Goal: Task Accomplishment & Management: Complete application form

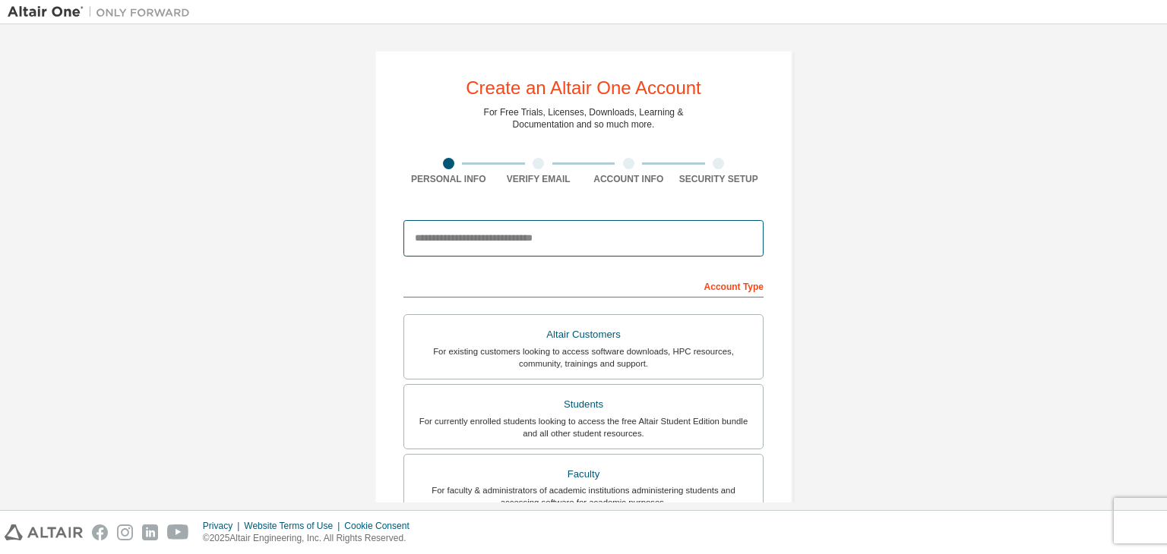
click at [599, 235] on input "email" at bounding box center [583, 238] width 360 height 36
click at [498, 235] on input "**********" at bounding box center [583, 238] width 360 height 36
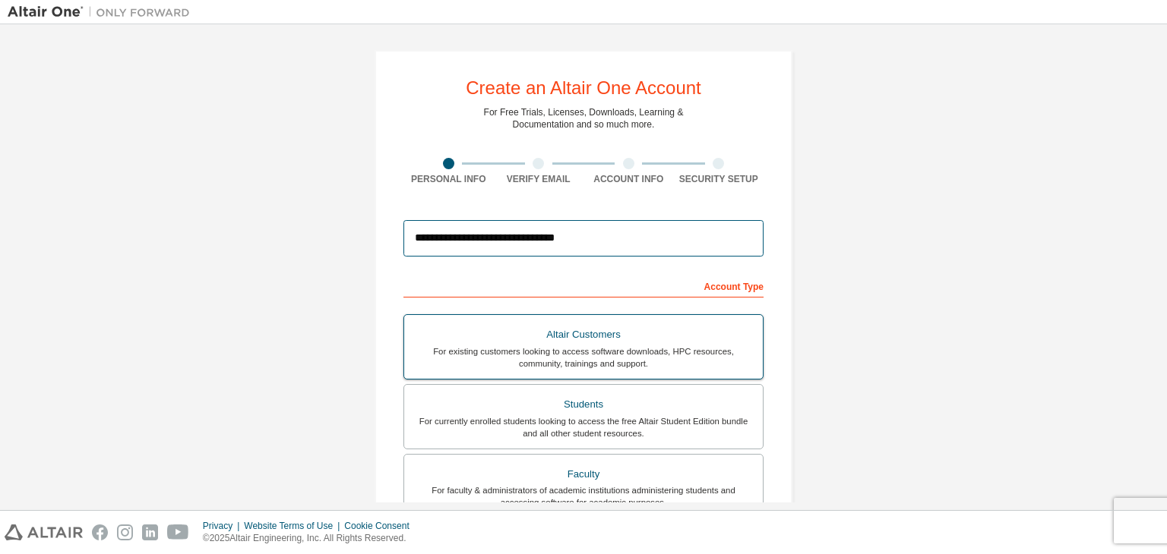
scroll to position [76, 0]
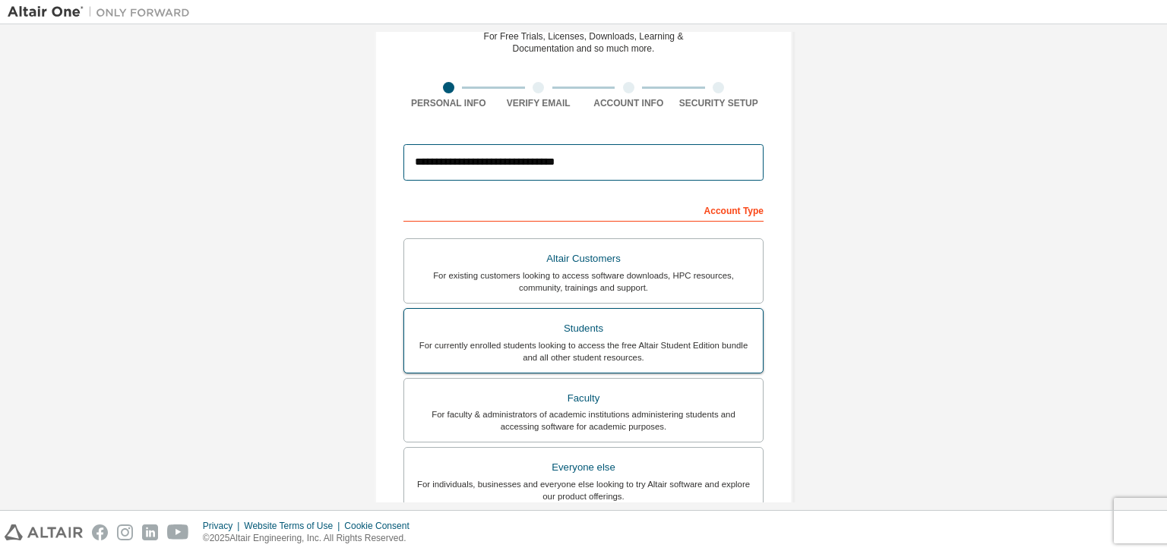
type input "**********"
click at [572, 336] on div "Students" at bounding box center [583, 328] width 340 height 21
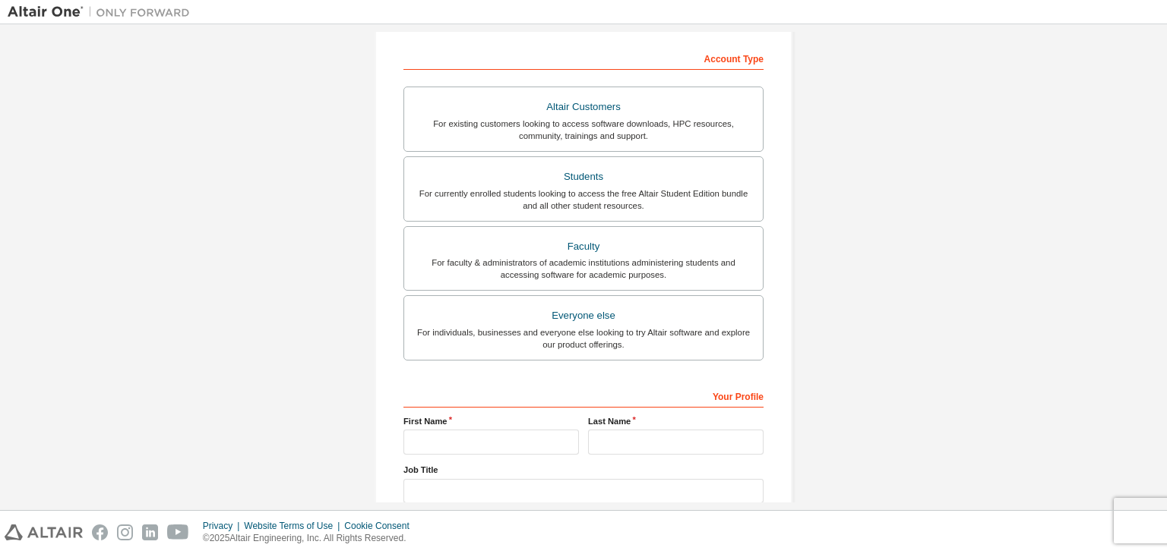
scroll to position [304, 0]
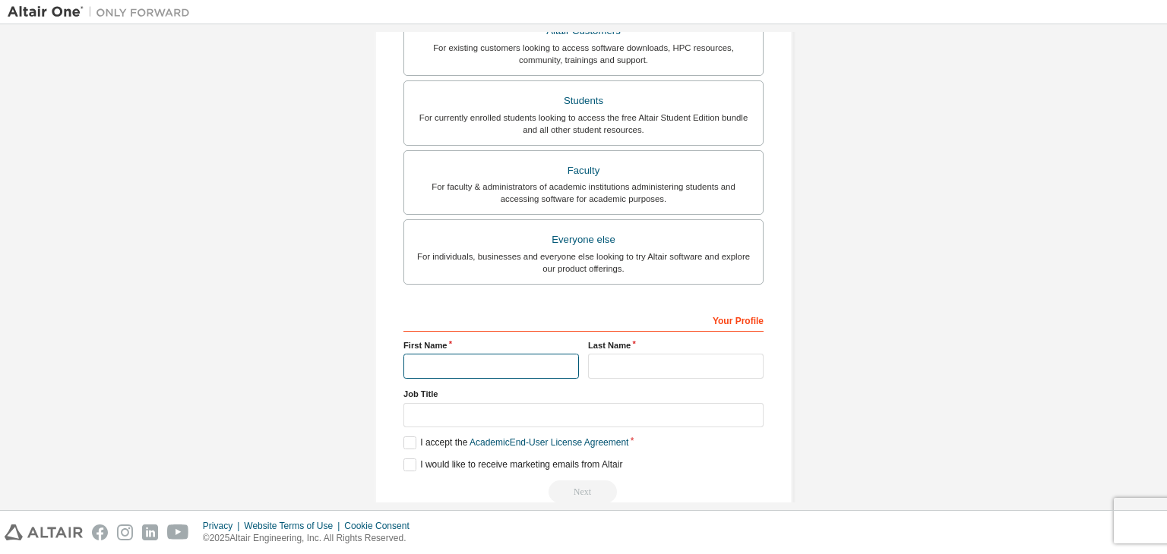
click at [516, 365] on input "text" at bounding box center [490, 366] width 175 height 25
type input "********"
click at [609, 374] on input "text" at bounding box center [675, 366] width 175 height 25
type input "******"
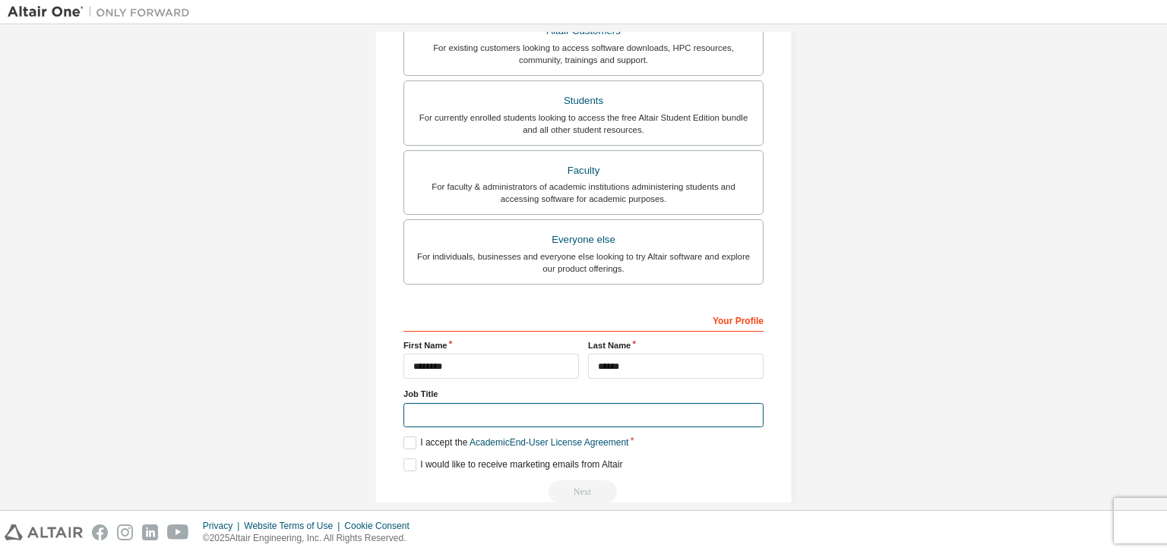
click at [560, 415] on input "text" at bounding box center [583, 415] width 360 height 25
type input "**********"
click at [408, 443] on label "I accept the Academic End-User License Agreement" at bounding box center [515, 443] width 225 height 13
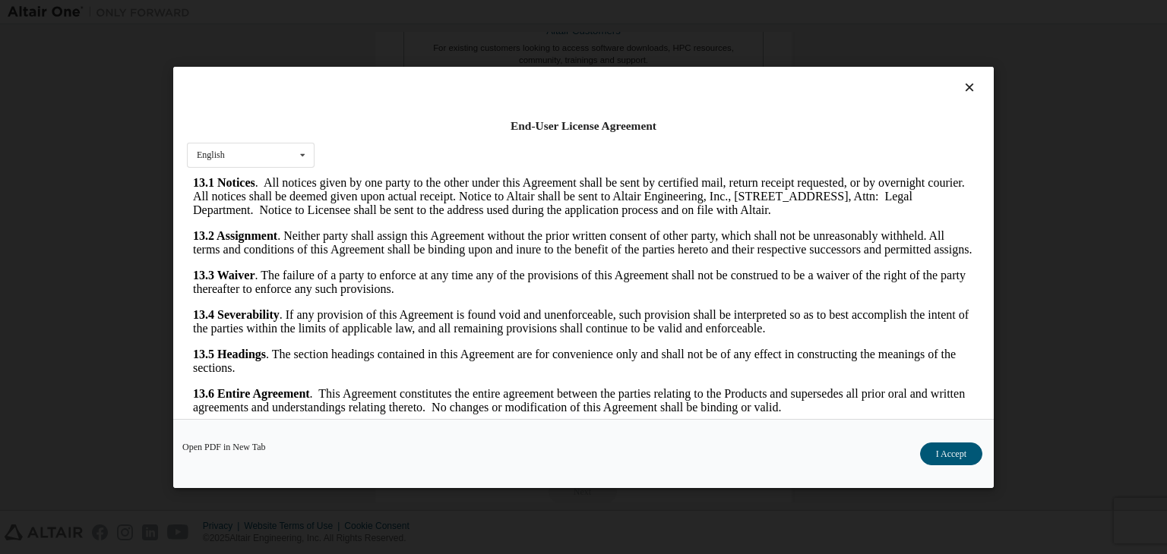
scroll to position [24, 0]
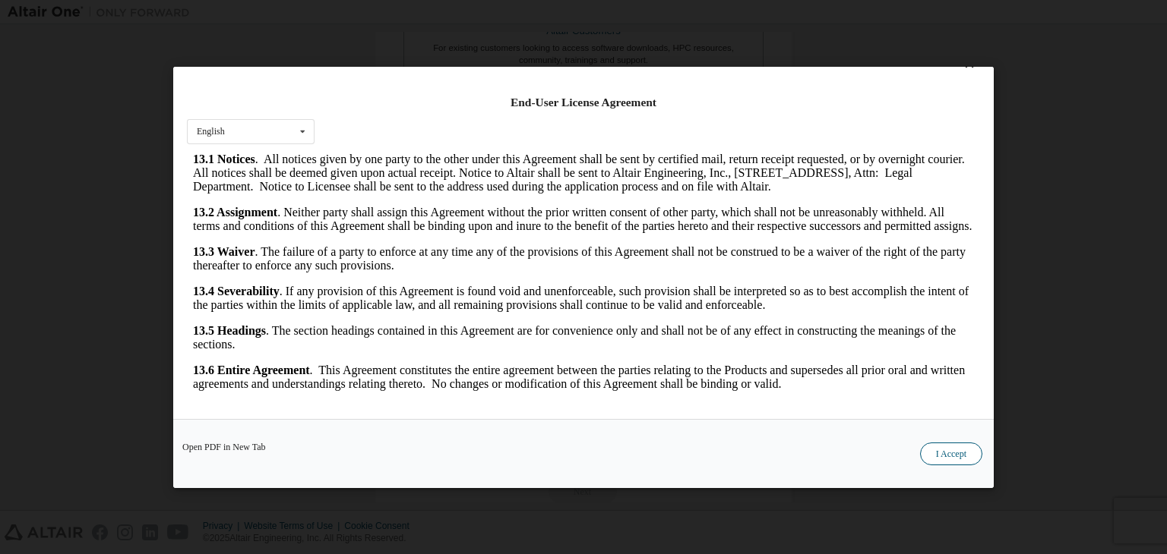
click at [957, 455] on button "I Accept" at bounding box center [951, 454] width 62 height 23
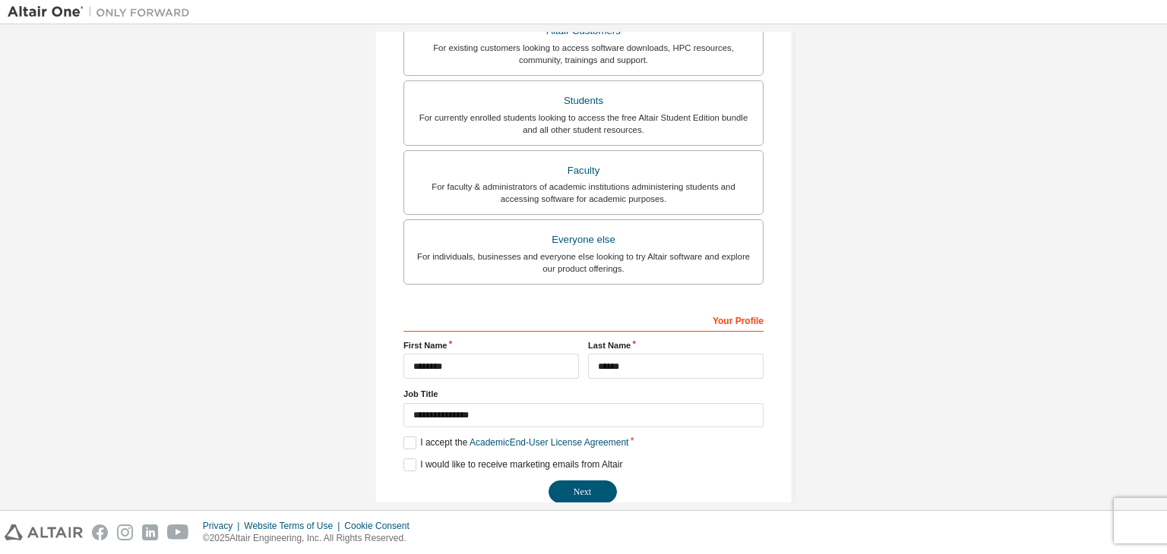
scroll to position [330, 0]
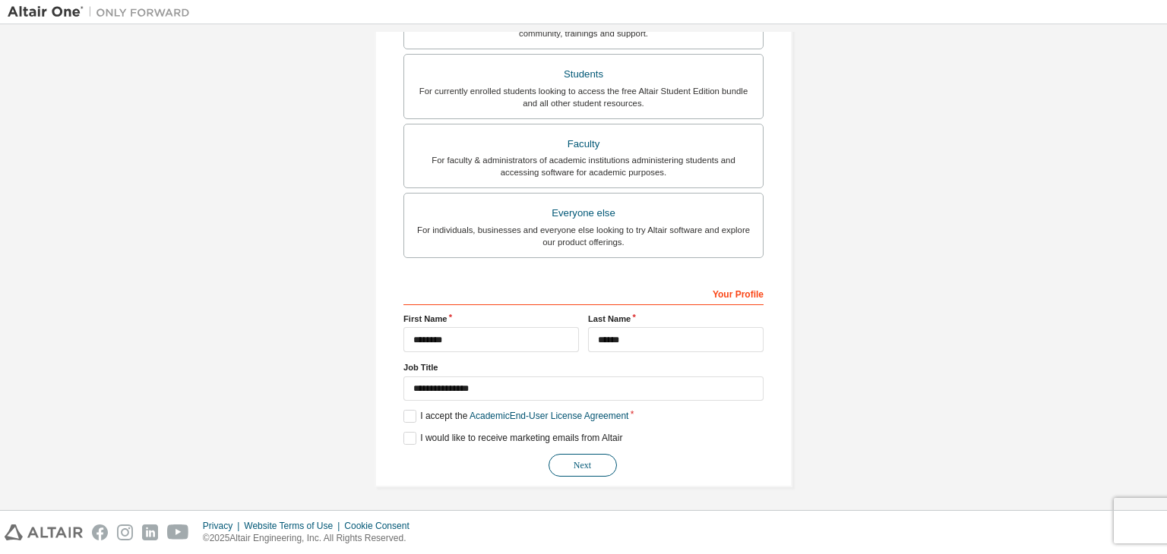
click at [586, 463] on button "Next" at bounding box center [582, 465] width 68 height 23
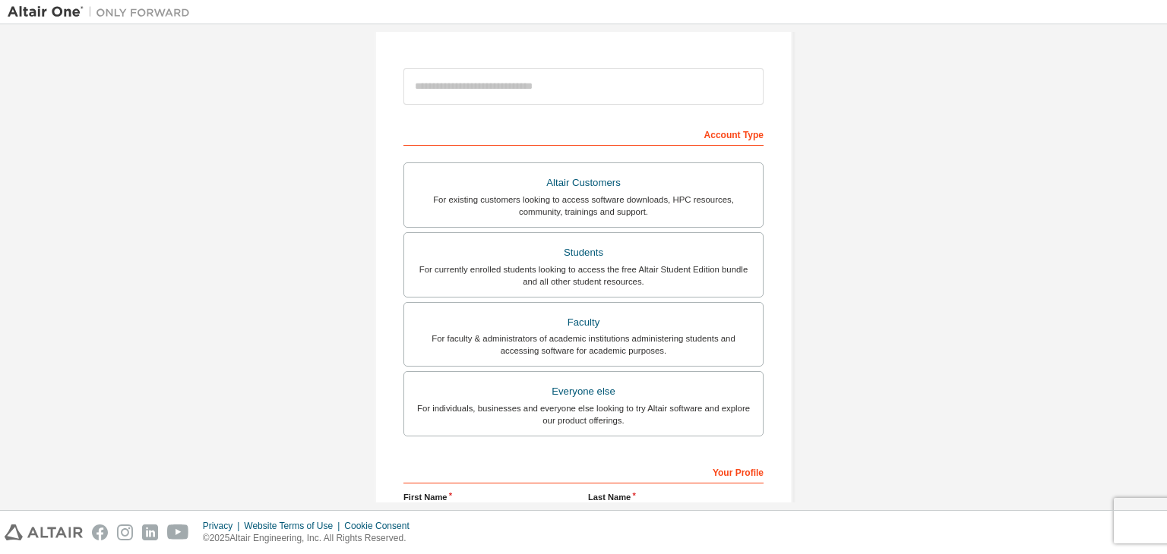
scroll to position [330, 0]
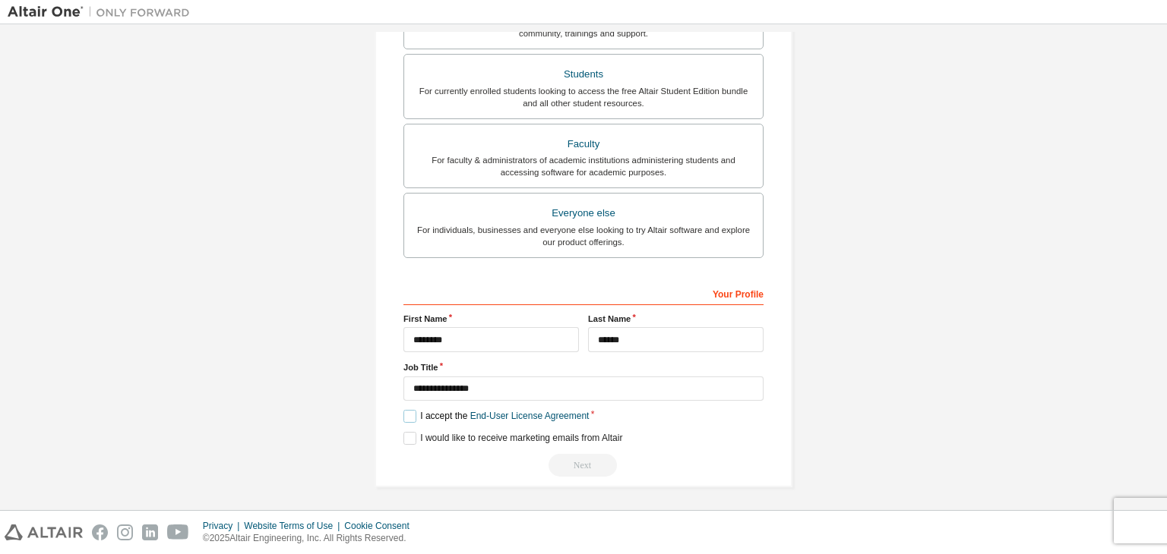
click at [404, 413] on label "I accept the End-User License Agreement" at bounding box center [495, 416] width 185 height 13
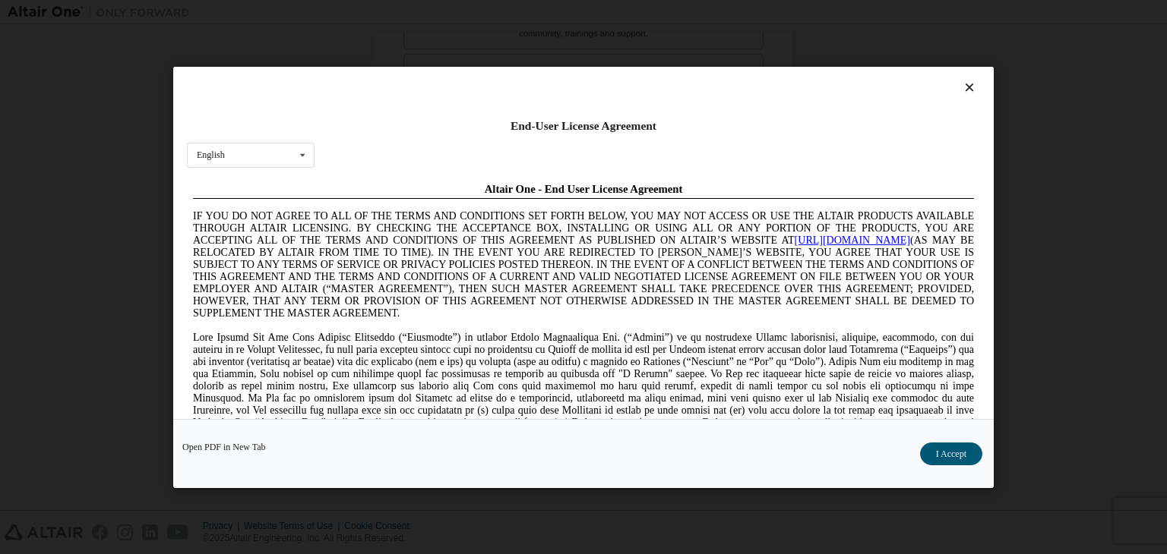
scroll to position [0, 0]
click at [936, 443] on button "I Accept" at bounding box center [951, 454] width 62 height 23
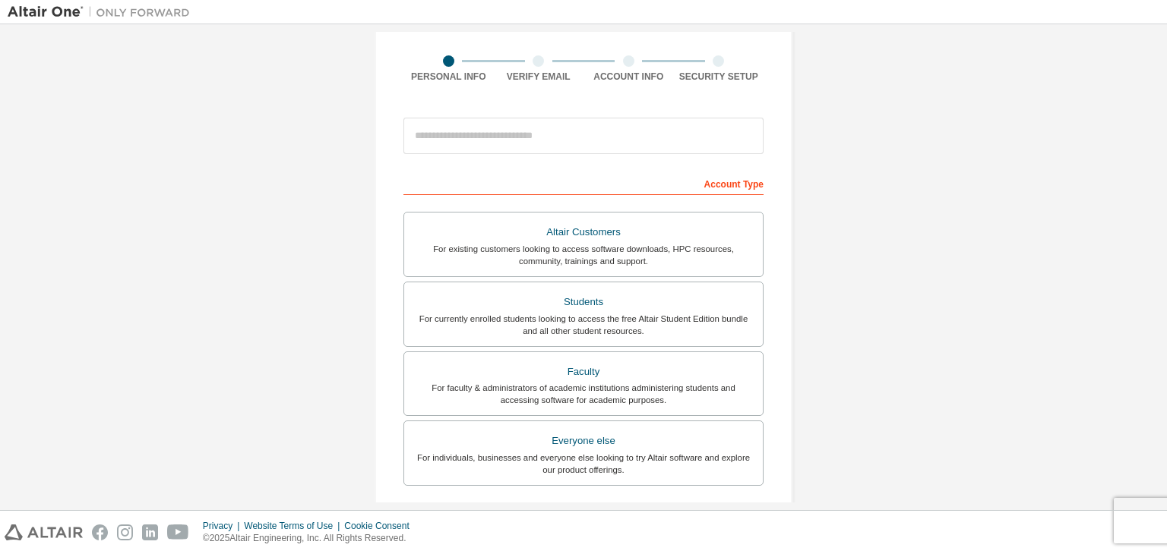
scroll to position [330, 0]
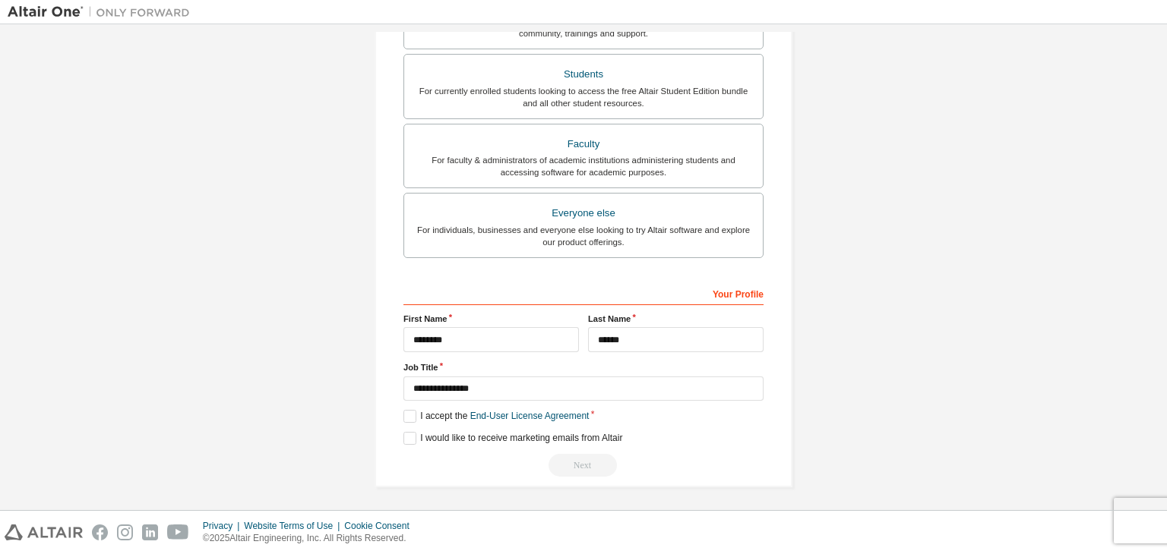
drag, startPoint x: 557, startPoint y: 457, endPoint x: 565, endPoint y: 463, distance: 9.9
click at [559, 457] on div "Next" at bounding box center [583, 465] width 360 height 23
click at [565, 463] on div "Next" at bounding box center [583, 465] width 360 height 23
click at [464, 438] on label "I would like to receive marketing emails from Altair" at bounding box center [512, 438] width 219 height 13
click at [464, 436] on label "I would like to receive marketing emails from Altair" at bounding box center [512, 438] width 219 height 13
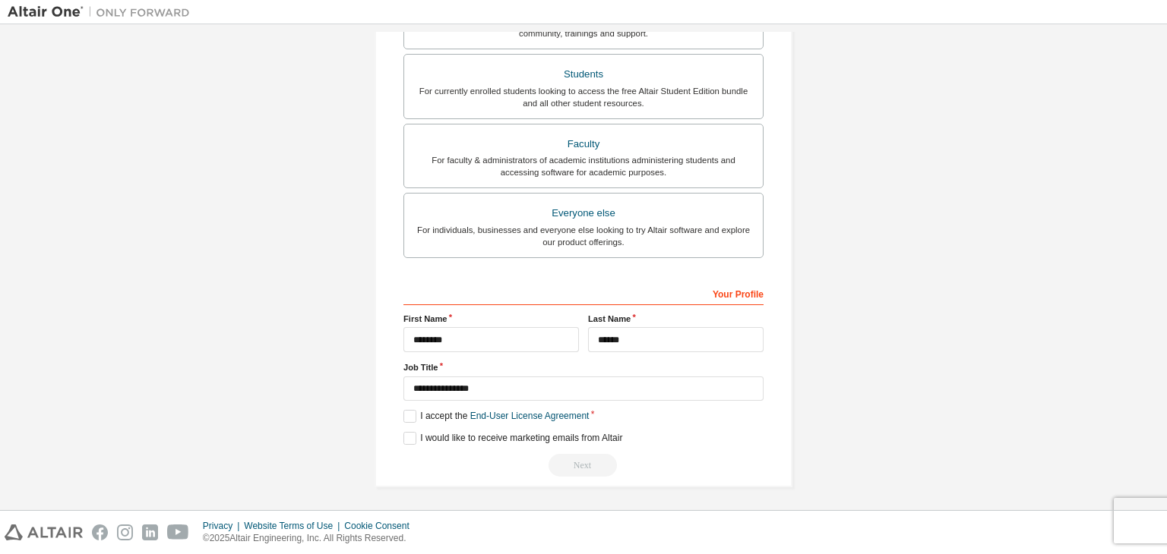
click at [556, 465] on div "Next" at bounding box center [583, 465] width 360 height 23
click at [558, 469] on div "Next" at bounding box center [583, 465] width 360 height 23
drag, startPoint x: 573, startPoint y: 469, endPoint x: 705, endPoint y: 346, distance: 180.0
click at [576, 465] on div "Next" at bounding box center [583, 465] width 360 height 23
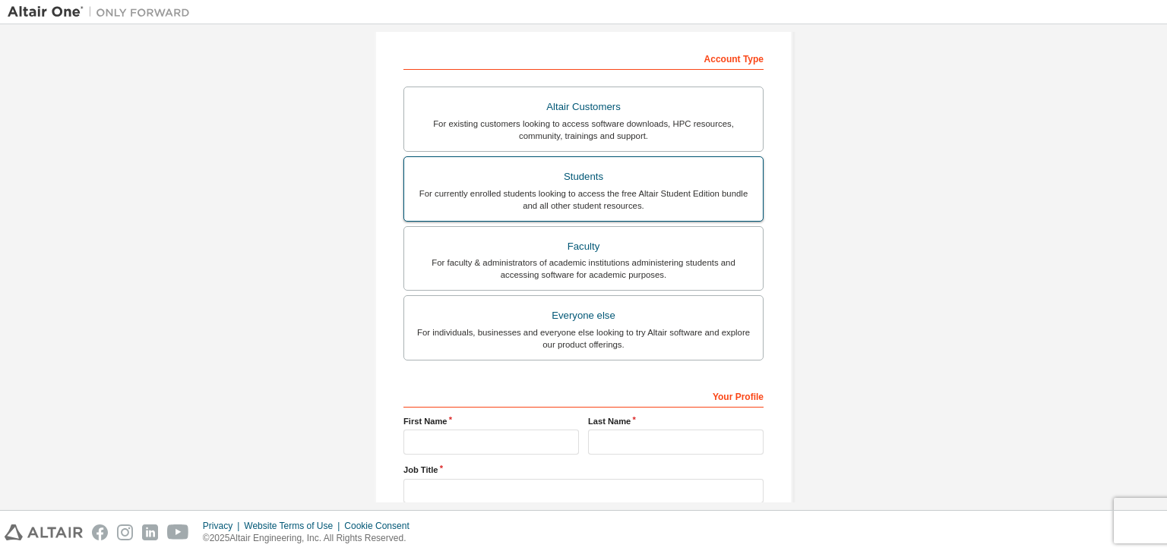
scroll to position [330, 0]
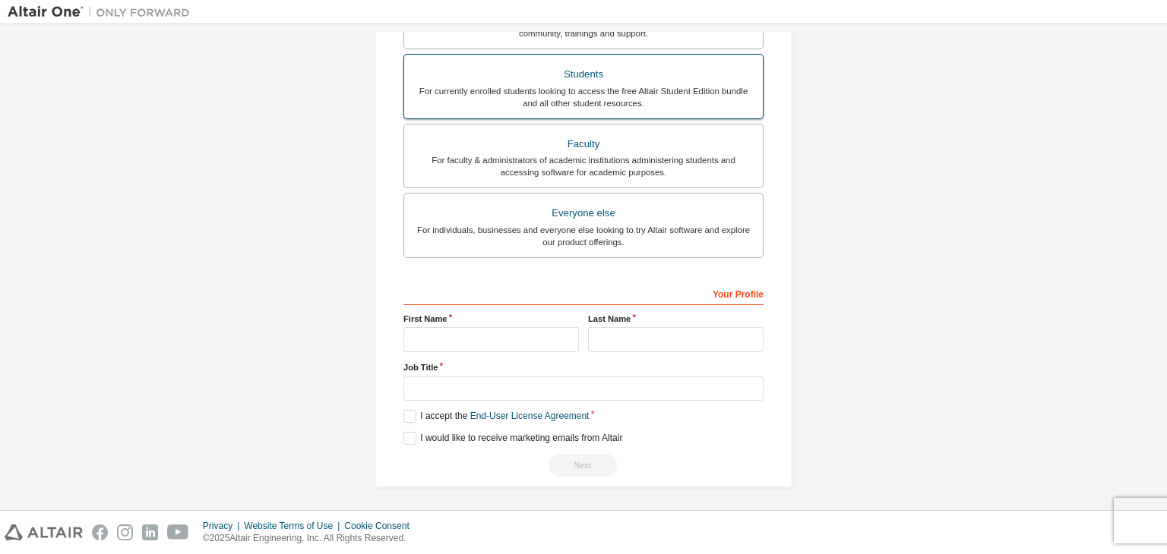
click at [571, 101] on div "For currently enrolled students looking to access the free Altair Student Editi…" at bounding box center [583, 97] width 340 height 24
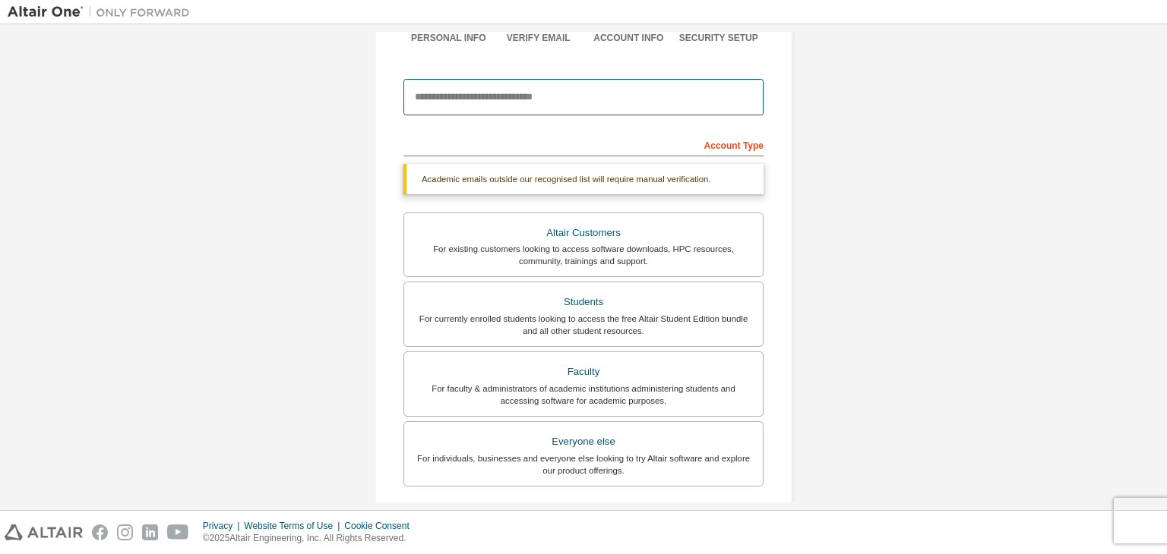
click at [527, 101] on input "email" at bounding box center [583, 97] width 360 height 36
type input "**********"
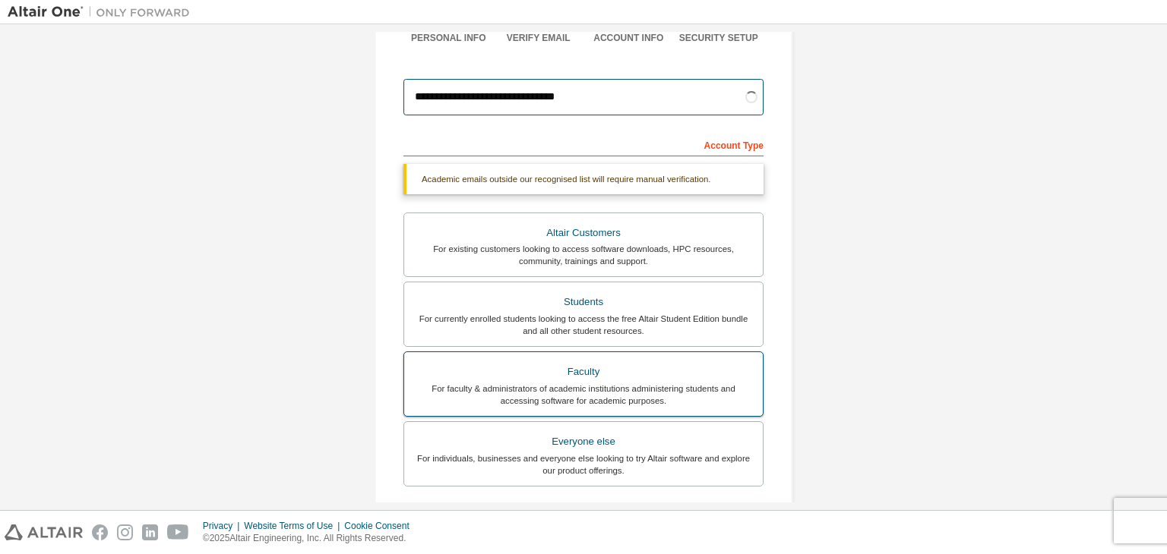
scroll to position [370, 0]
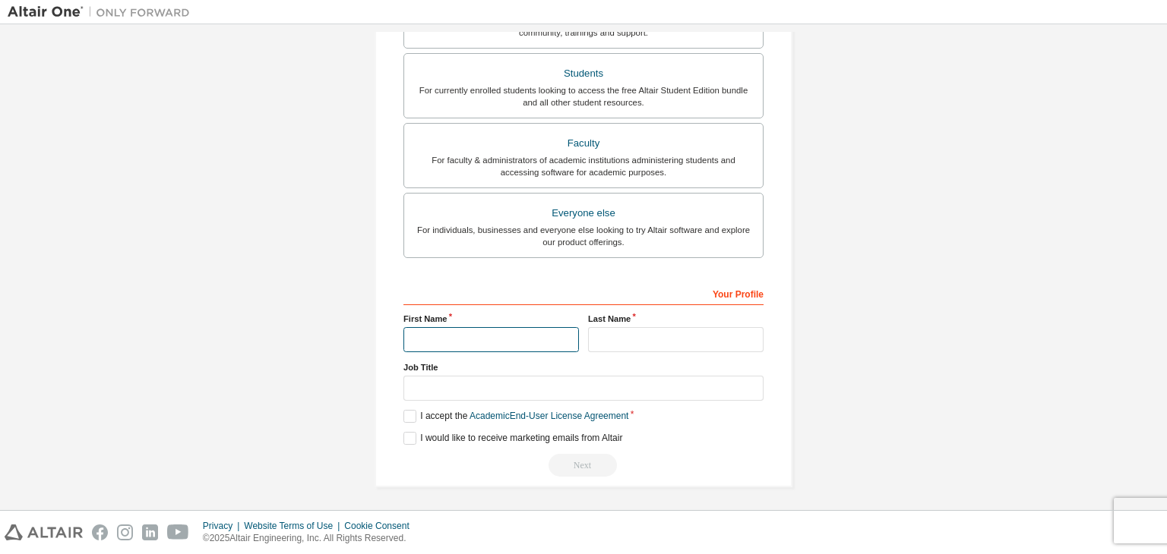
click at [540, 337] on input "text" at bounding box center [490, 339] width 175 height 25
type input "********"
click at [635, 341] on input "text" at bounding box center [675, 339] width 175 height 25
type input "******"
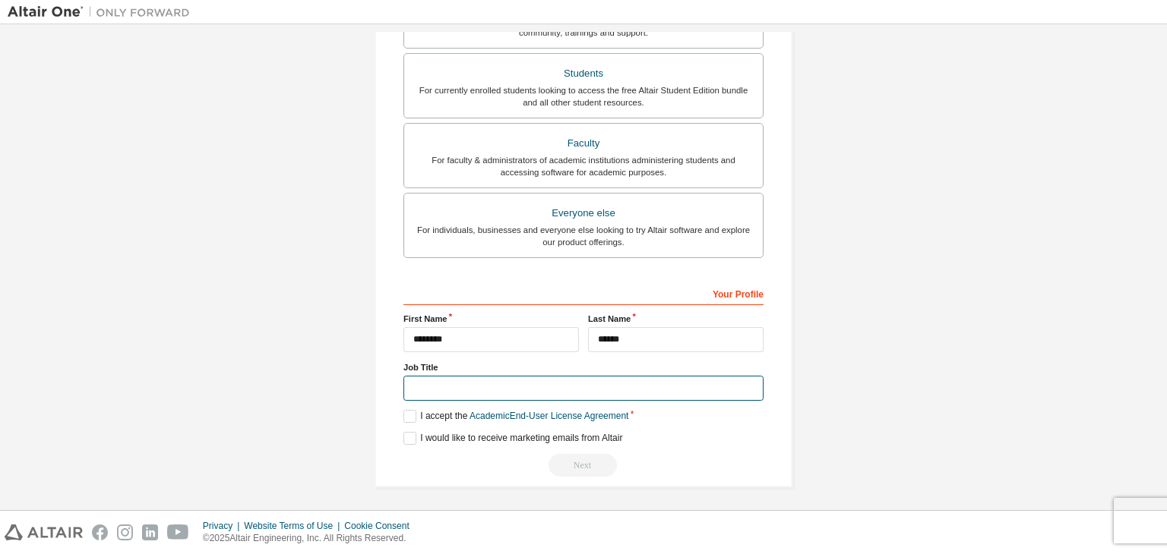
click at [581, 387] on input "text" at bounding box center [583, 388] width 360 height 25
type input "**********"
click at [403, 412] on label "I accept the Academic End-User License Agreement" at bounding box center [515, 416] width 225 height 13
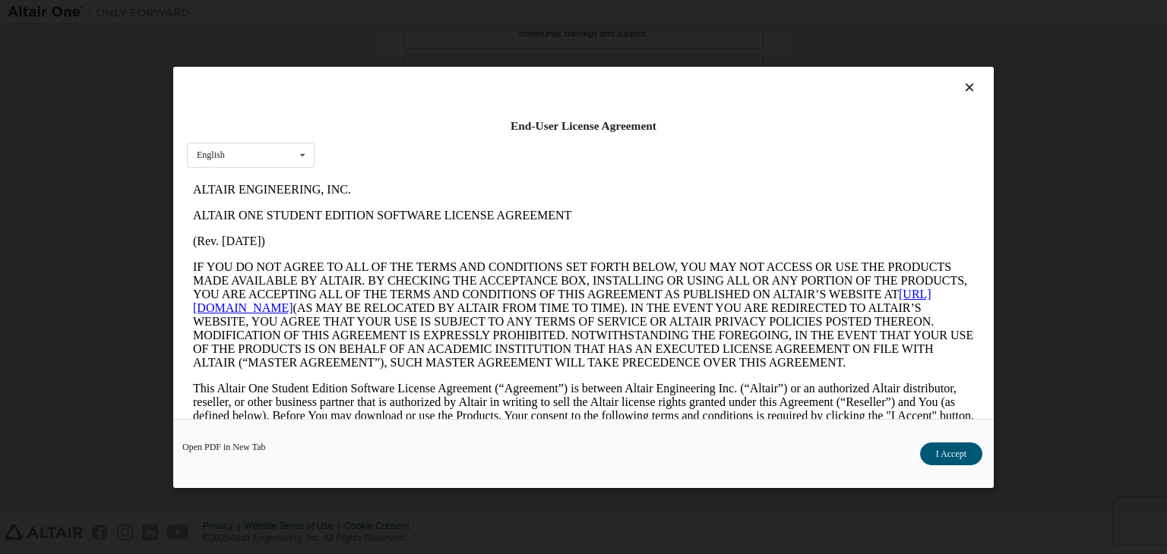
scroll to position [0, 0]
drag, startPoint x: 945, startPoint y: 458, endPoint x: 936, endPoint y: 450, distance: 12.4
click at [944, 458] on button "I Accept" at bounding box center [951, 454] width 62 height 23
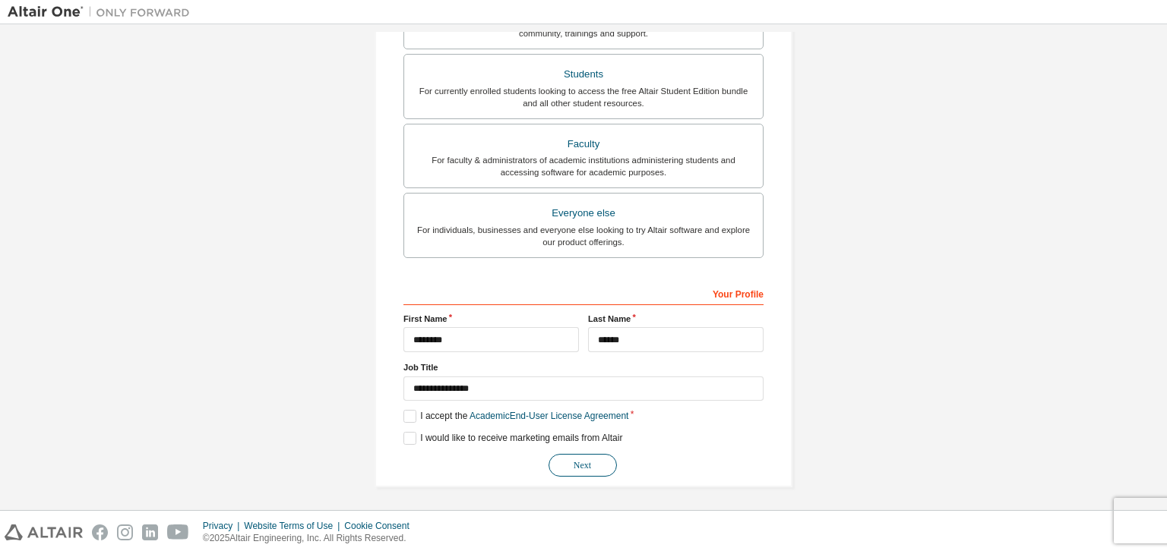
click at [596, 462] on button "Next" at bounding box center [582, 465] width 68 height 23
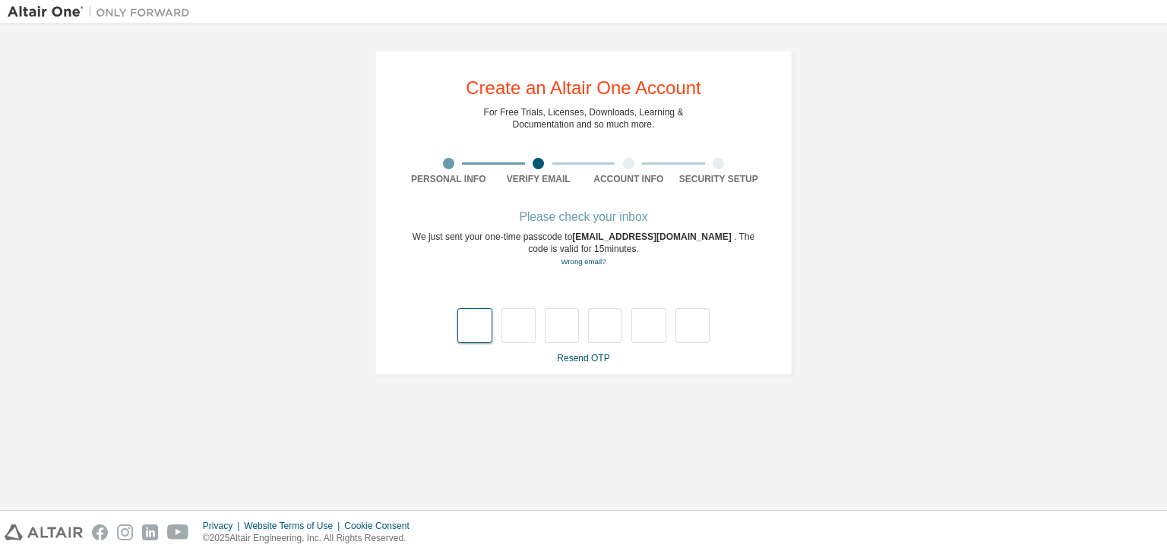
click at [484, 333] on input "text" at bounding box center [474, 325] width 34 height 35
type input "*"
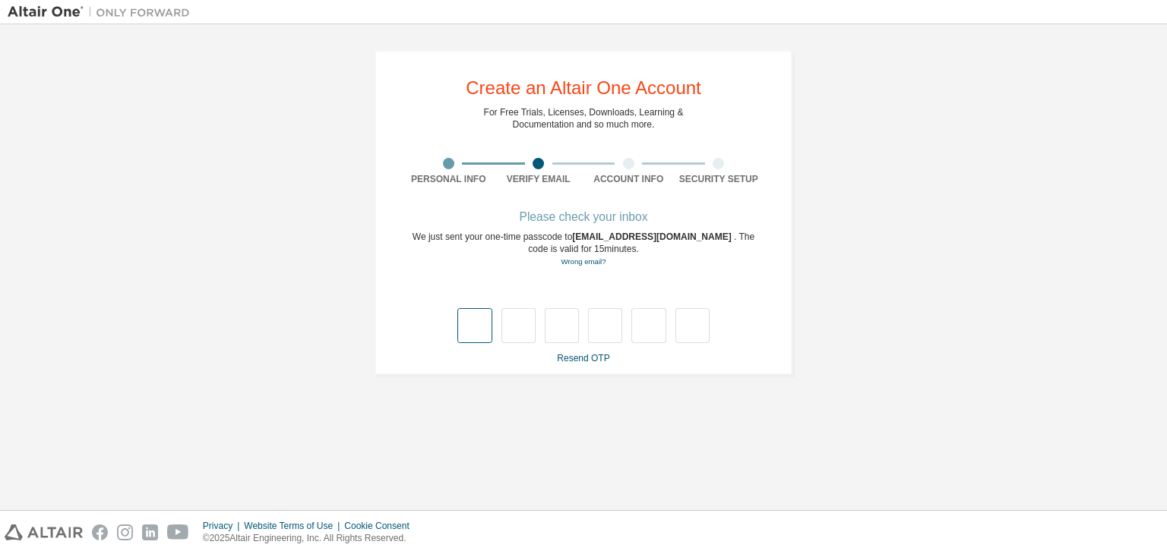
type input "*"
click at [476, 329] on input "text" at bounding box center [474, 325] width 34 height 35
type input "*"
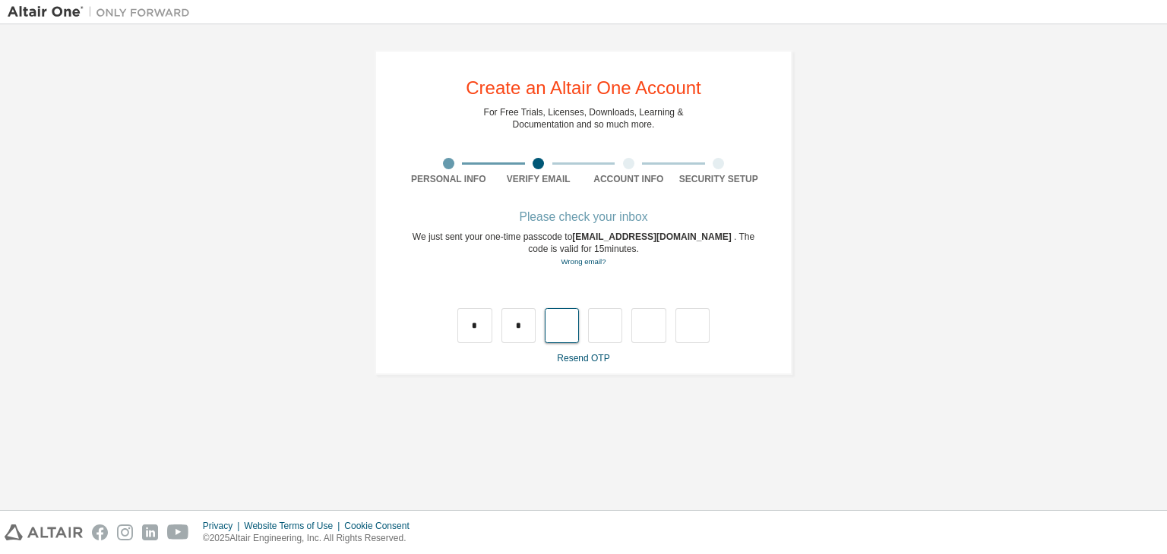
type input "*"
